Goal: Transaction & Acquisition: Purchase product/service

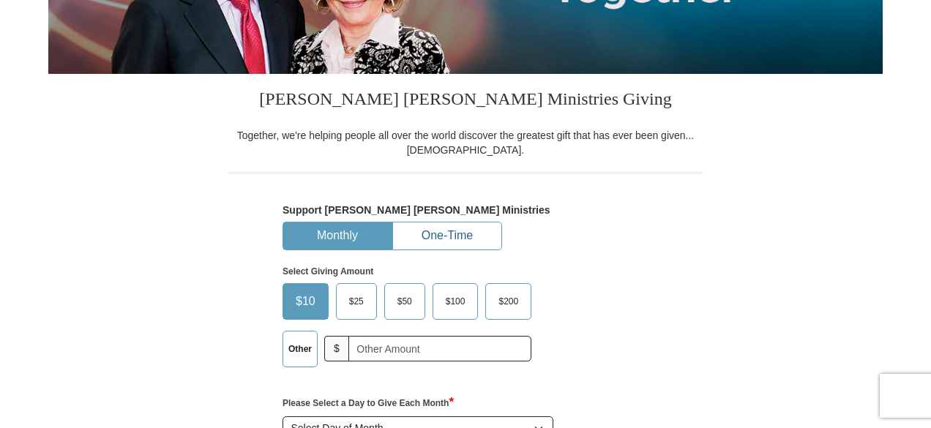
click at [455, 233] on button "One-Time" at bounding box center [447, 236] width 108 height 27
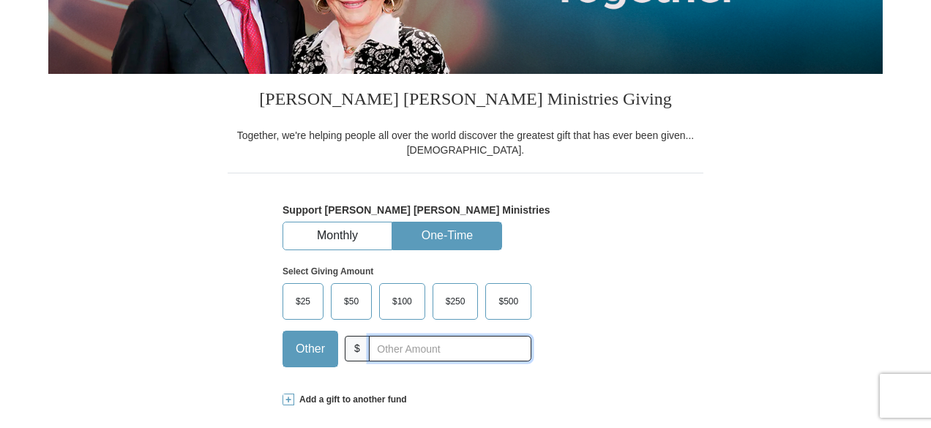
click at [375, 351] on input "text" at bounding box center [450, 349] width 162 height 26
type input "10.00"
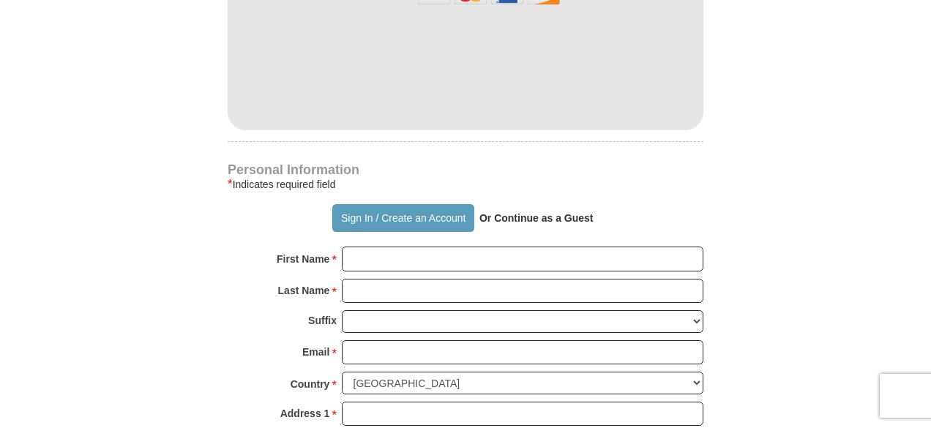
scroll to position [878, 0]
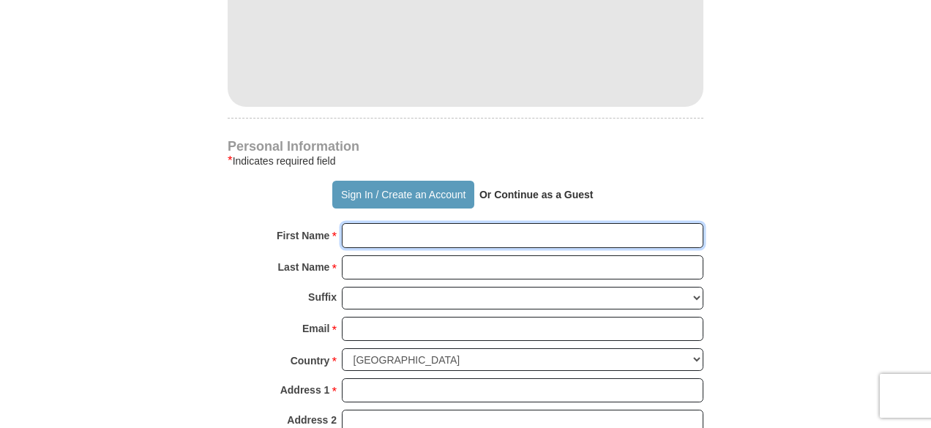
click at [407, 239] on input "First Name *" at bounding box center [523, 235] width 362 height 25
type input "[PERSON_NAME]"
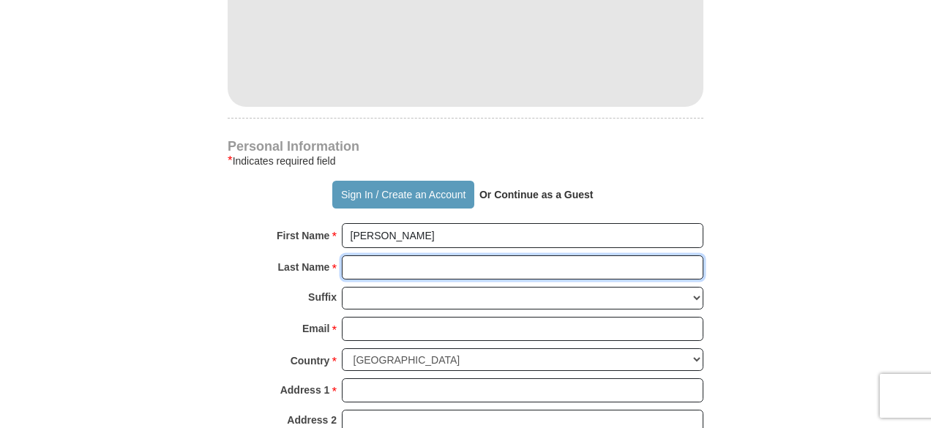
click at [406, 272] on input "Last Name *" at bounding box center [523, 267] width 362 height 25
type input "Wing"
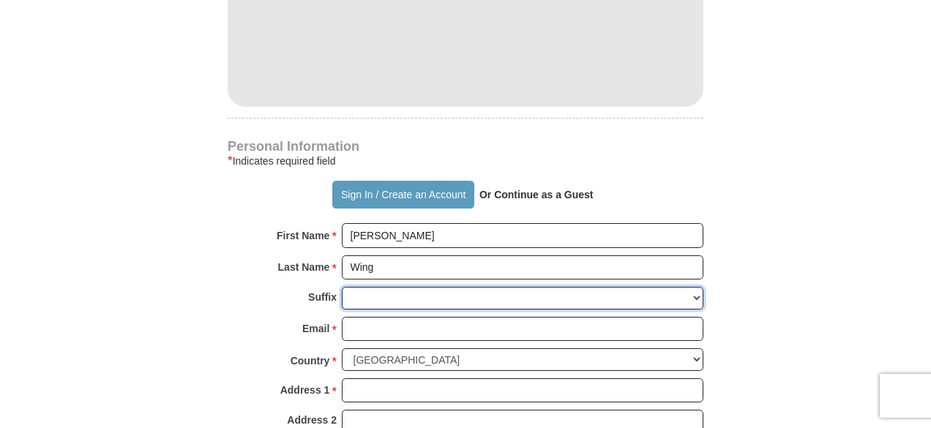
click at [397, 292] on select "[PERSON_NAME] I II III IV V VI" at bounding box center [523, 298] width 362 height 23
select select "Jr"
click at [342, 287] on select "[PERSON_NAME] I II III IV V VI" at bounding box center [523, 298] width 362 height 23
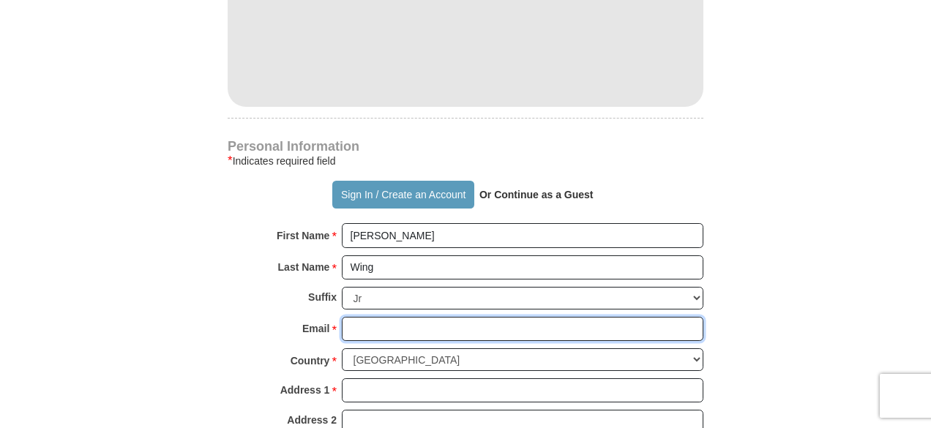
click at [400, 326] on input "Email *" at bounding box center [523, 329] width 362 height 25
type input "[EMAIL_ADDRESS][DOMAIN_NAME]"
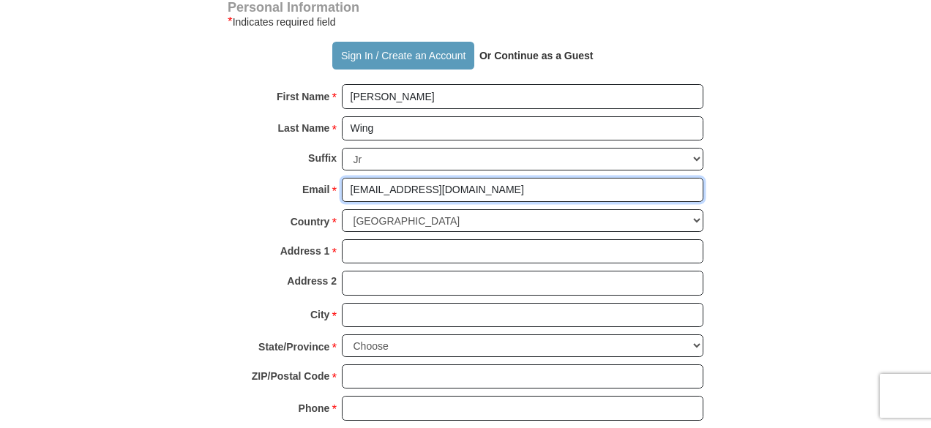
scroll to position [1025, 0]
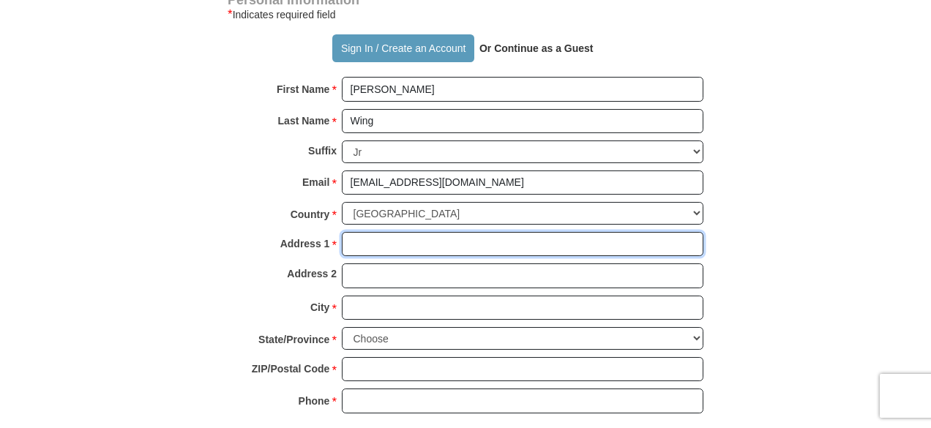
click at [369, 238] on input "Address 1 *" at bounding box center [523, 244] width 362 height 25
type input "[STREET_ADDRESS]"
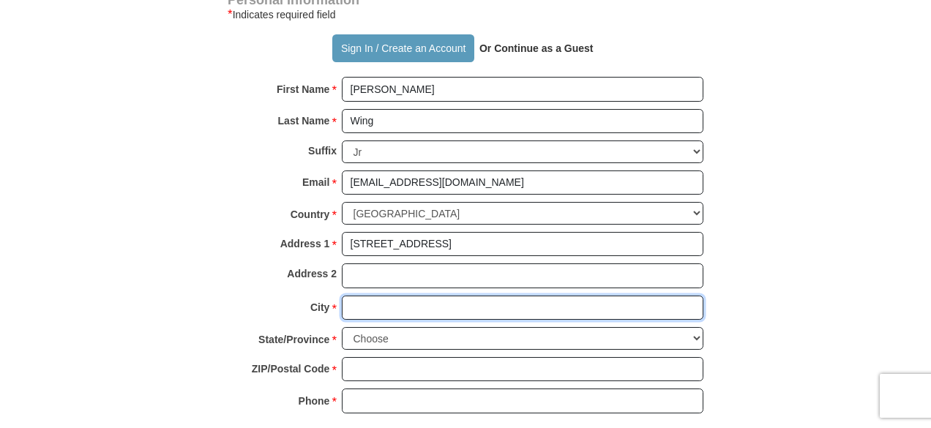
type input "[GEOGRAPHIC_DATA]"
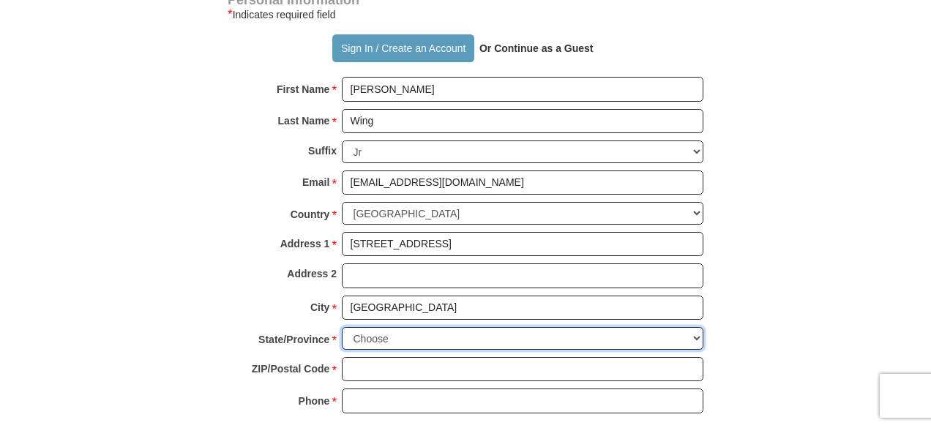
select select "PA"
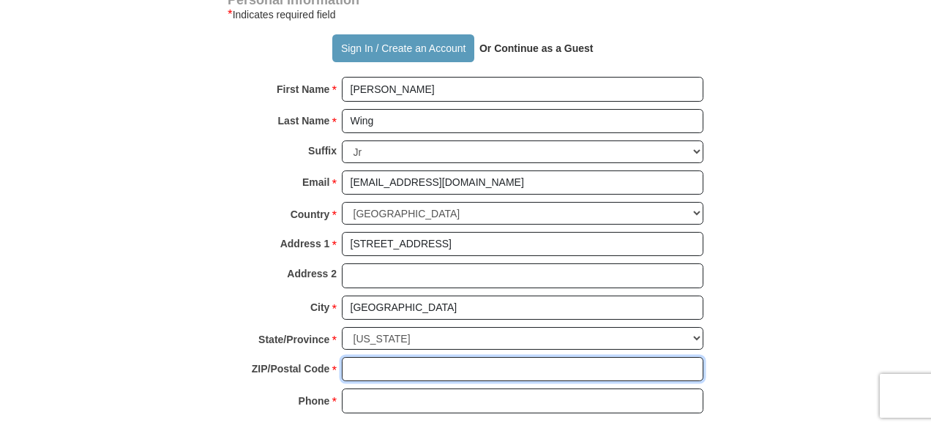
type input "19138"
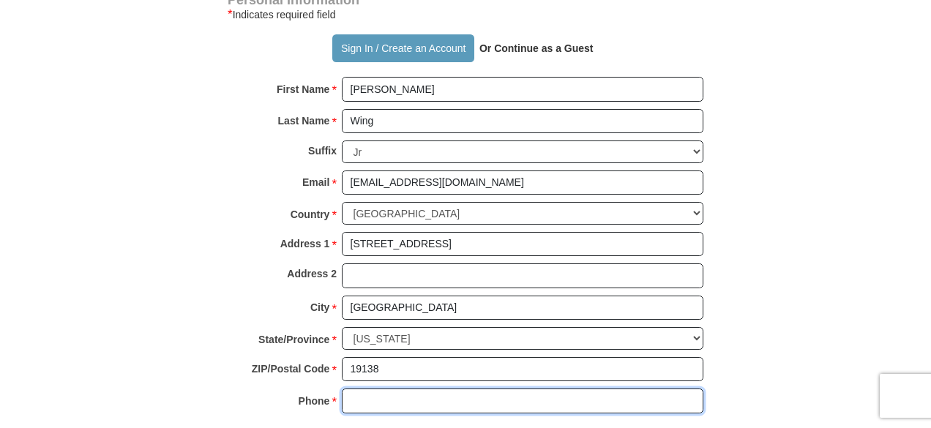
type input "2672437008"
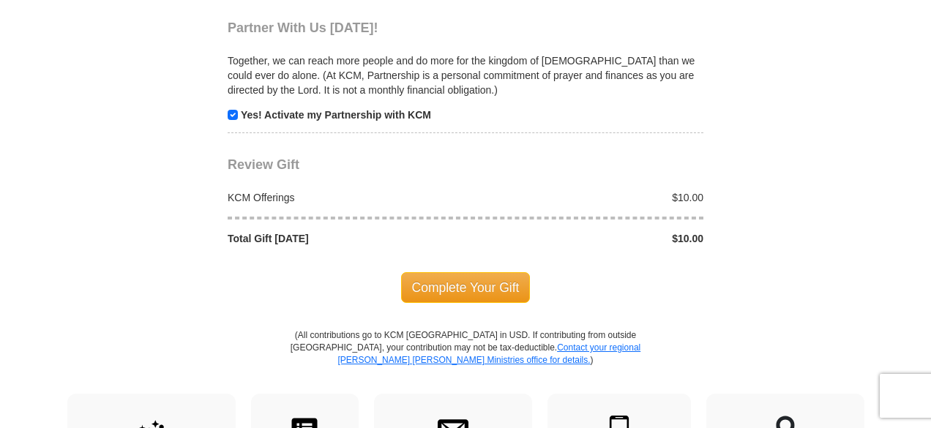
scroll to position [1464, 0]
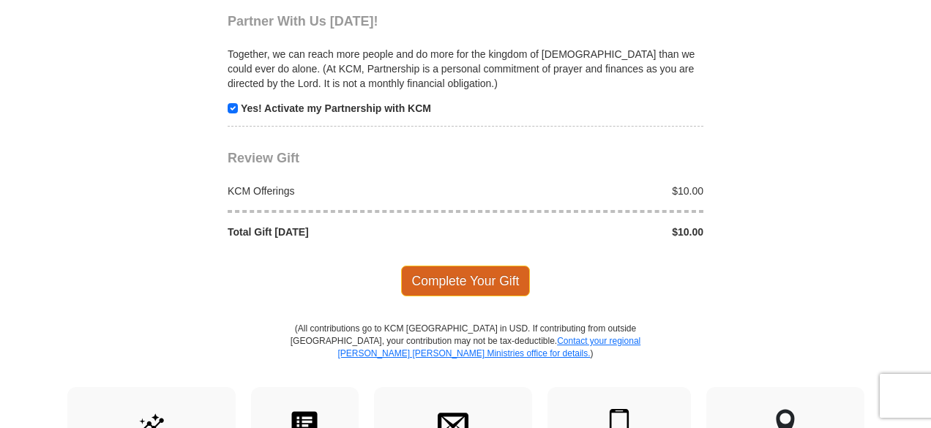
click at [468, 280] on span "Complete Your Gift" at bounding box center [466, 281] width 130 height 31
